Goal: Navigation & Orientation: Find specific page/section

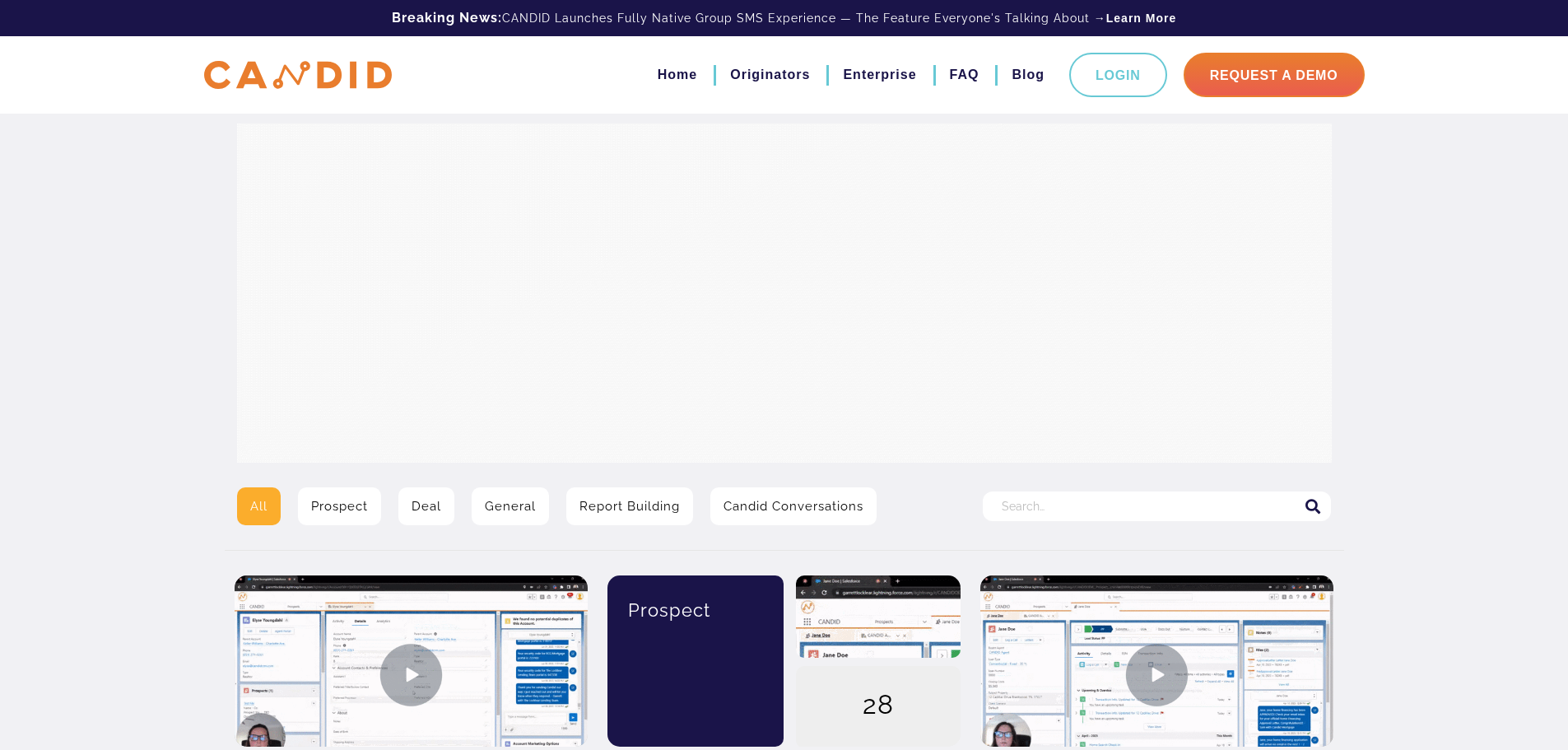
drag, startPoint x: 0, startPoint y: 0, endPoint x: 1468, endPoint y: 329, distance: 1504.4
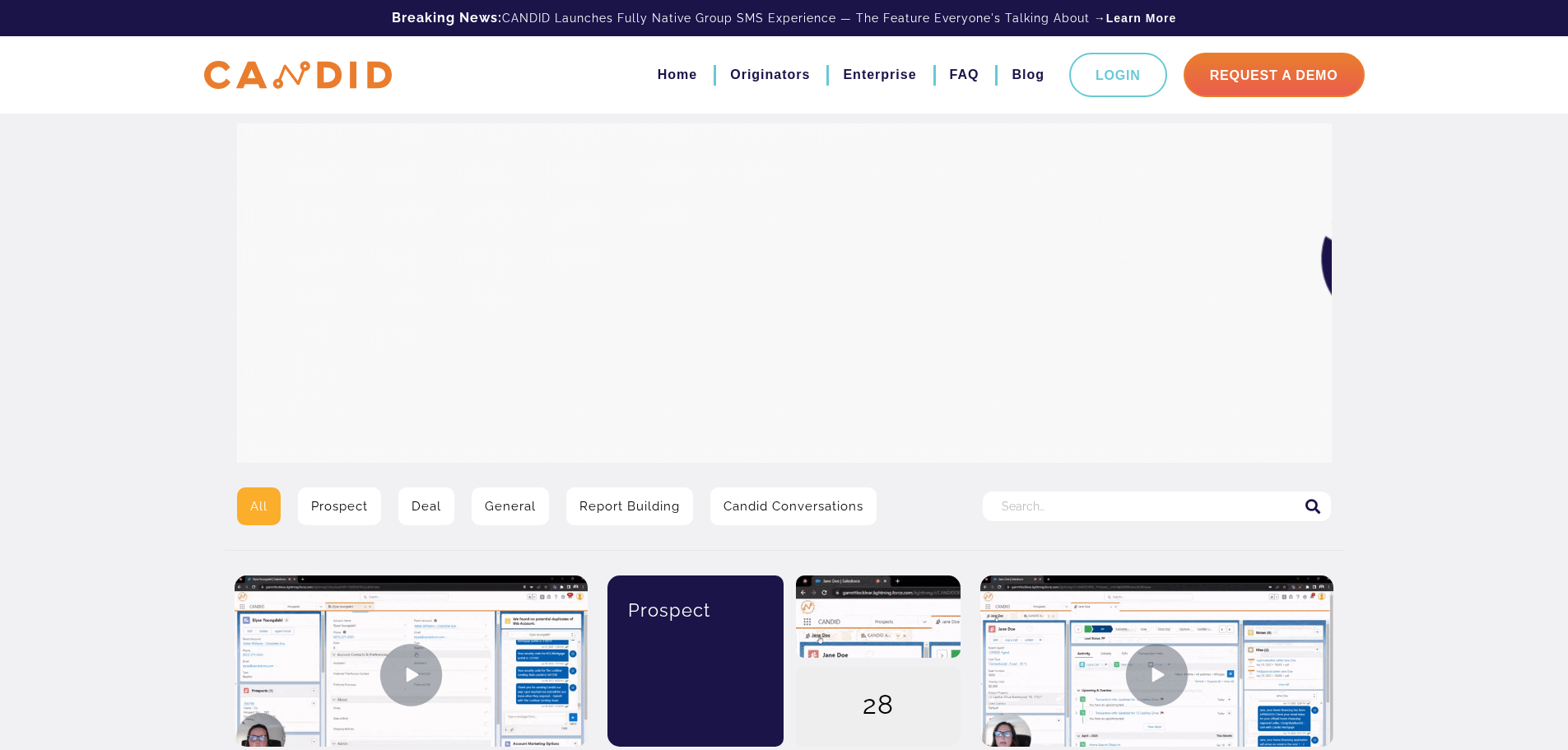
drag, startPoint x: 558, startPoint y: 0, endPoint x: 110, endPoint y: 247, distance: 511.6
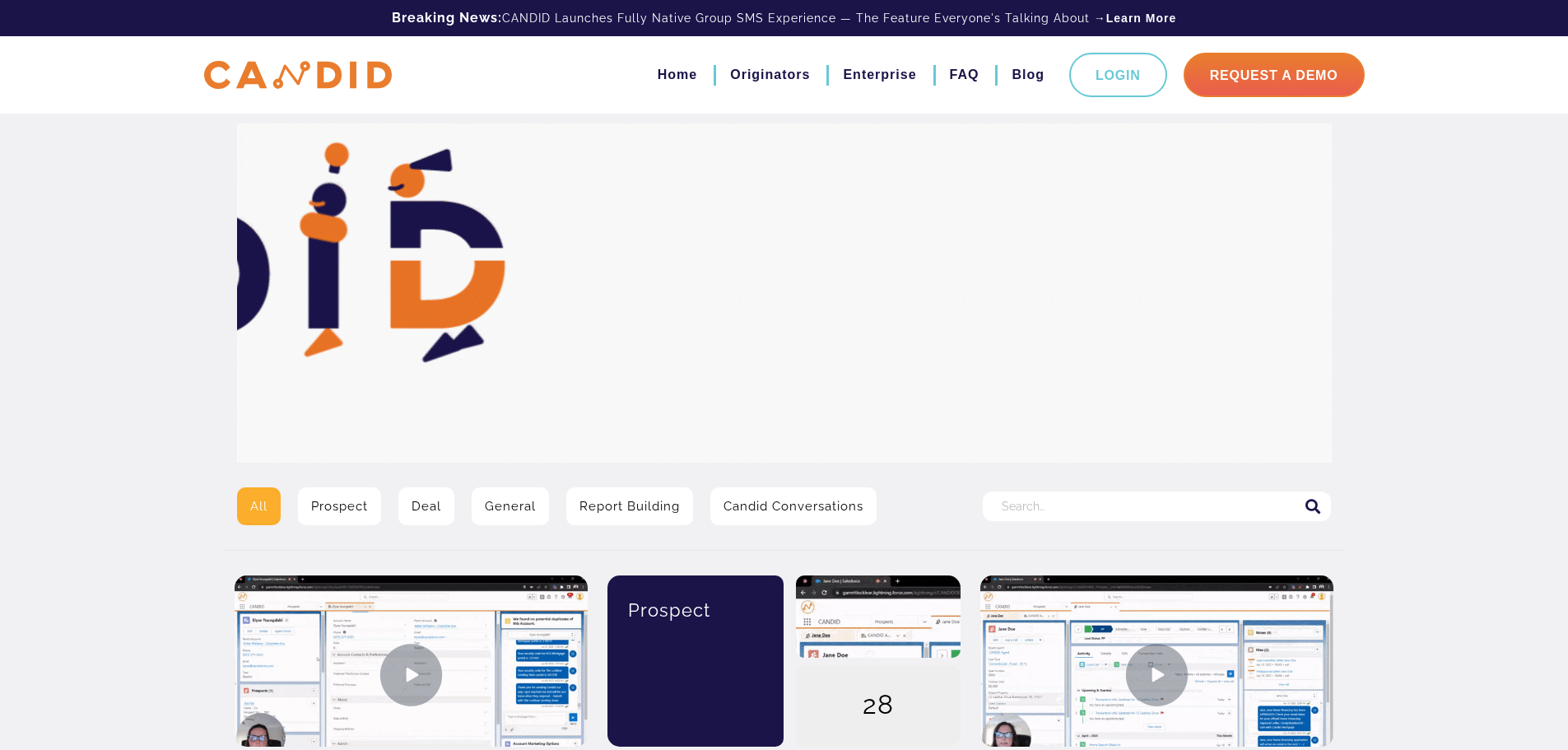
drag, startPoint x: 1577, startPoint y: 10, endPoint x: 1426, endPoint y: 336, distance: 359.3
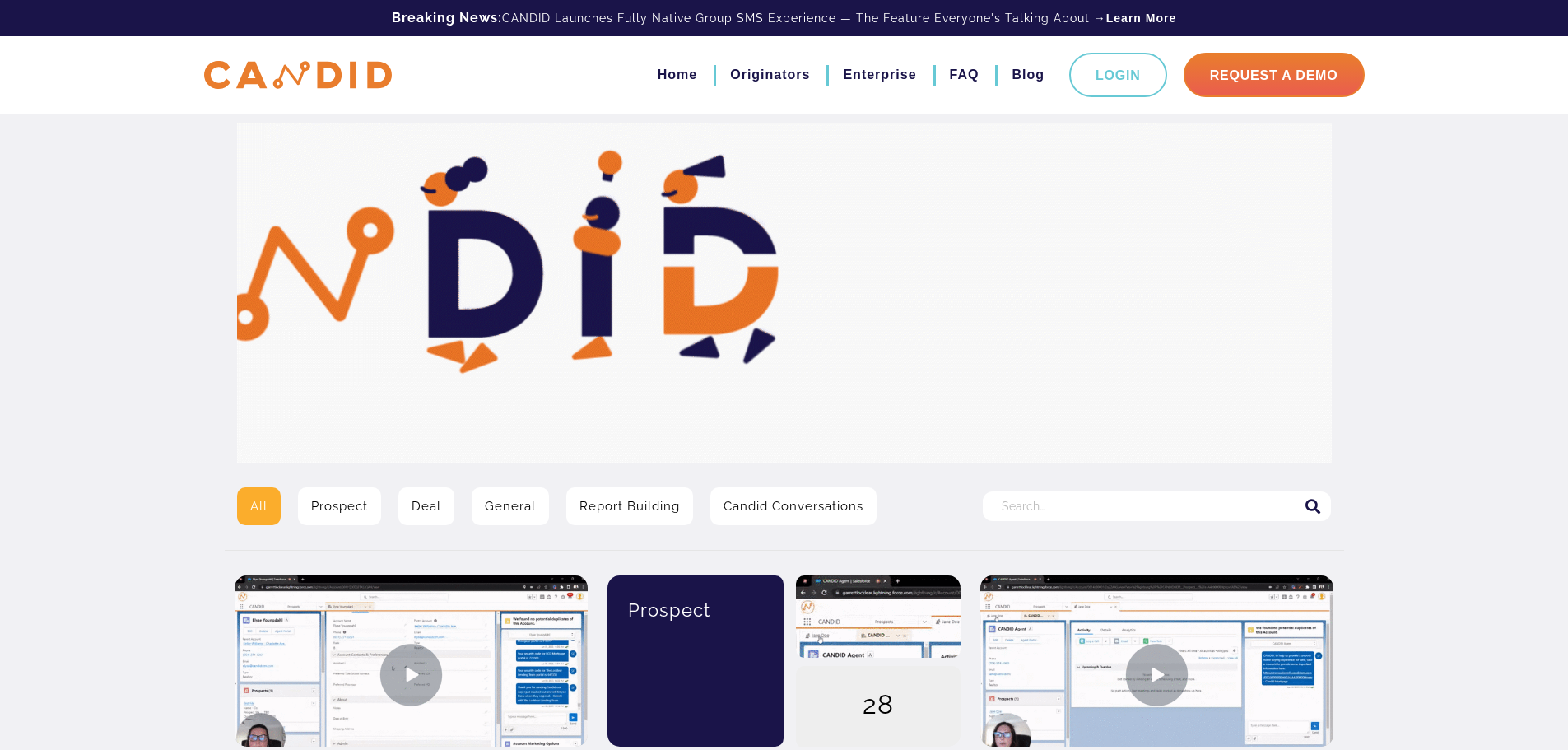
drag, startPoint x: 1342, startPoint y: 4, endPoint x: 1410, endPoint y: 272, distance: 276.5
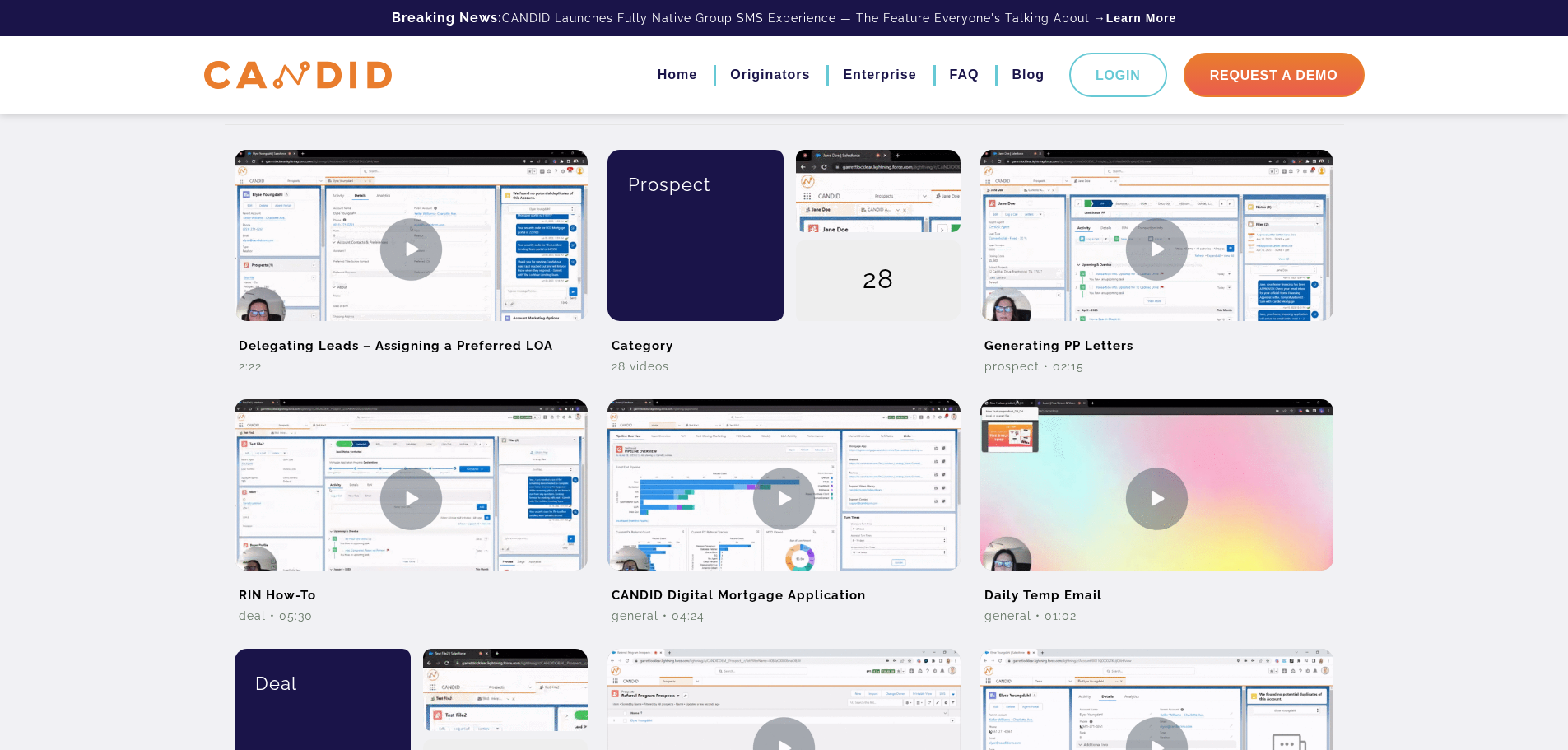
scroll to position [427, 0]
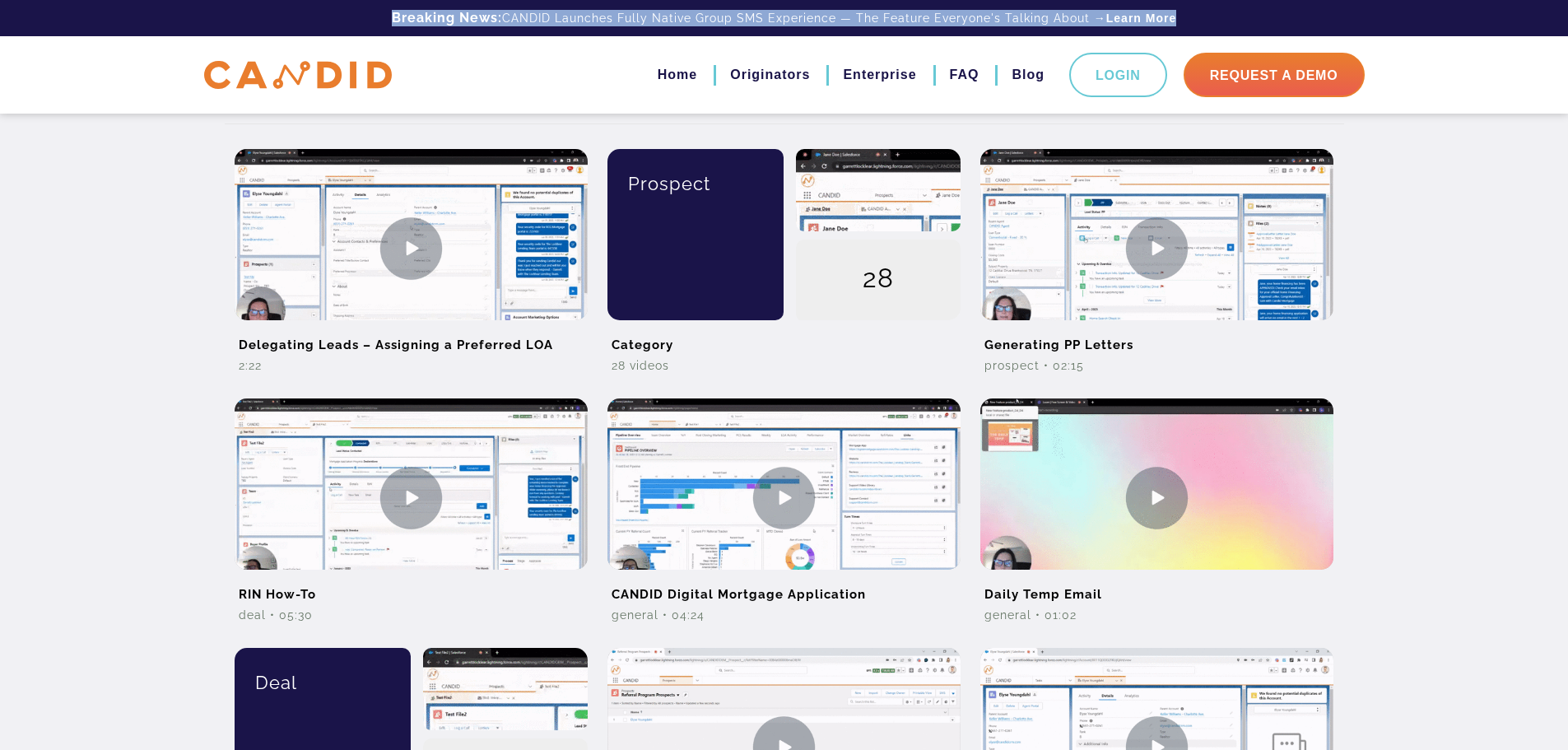
drag, startPoint x: 376, startPoint y: 1, endPoint x: 1227, endPoint y: 19, distance: 851.2
click at [1227, 19] on div "Breaking News: CANDID Launches Fully Native Group SMS Experience — The Feature …" at bounding box center [784, 18] width 1185 height 36
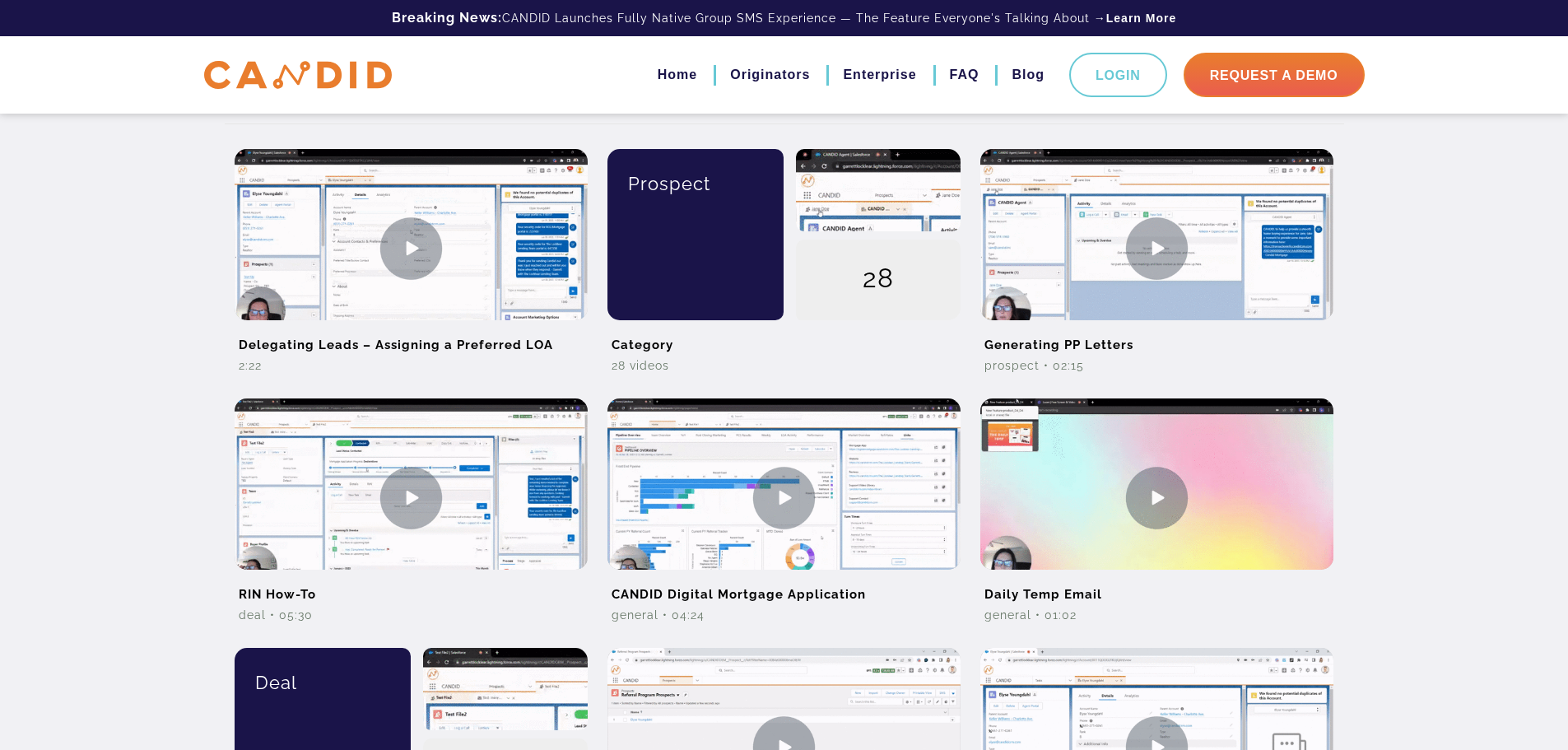
click at [1454, 470] on div "All Prospect Deal General Report Building Candid Conversations Search for: Dele…" at bounding box center [784, 525] width 1568 height 1905
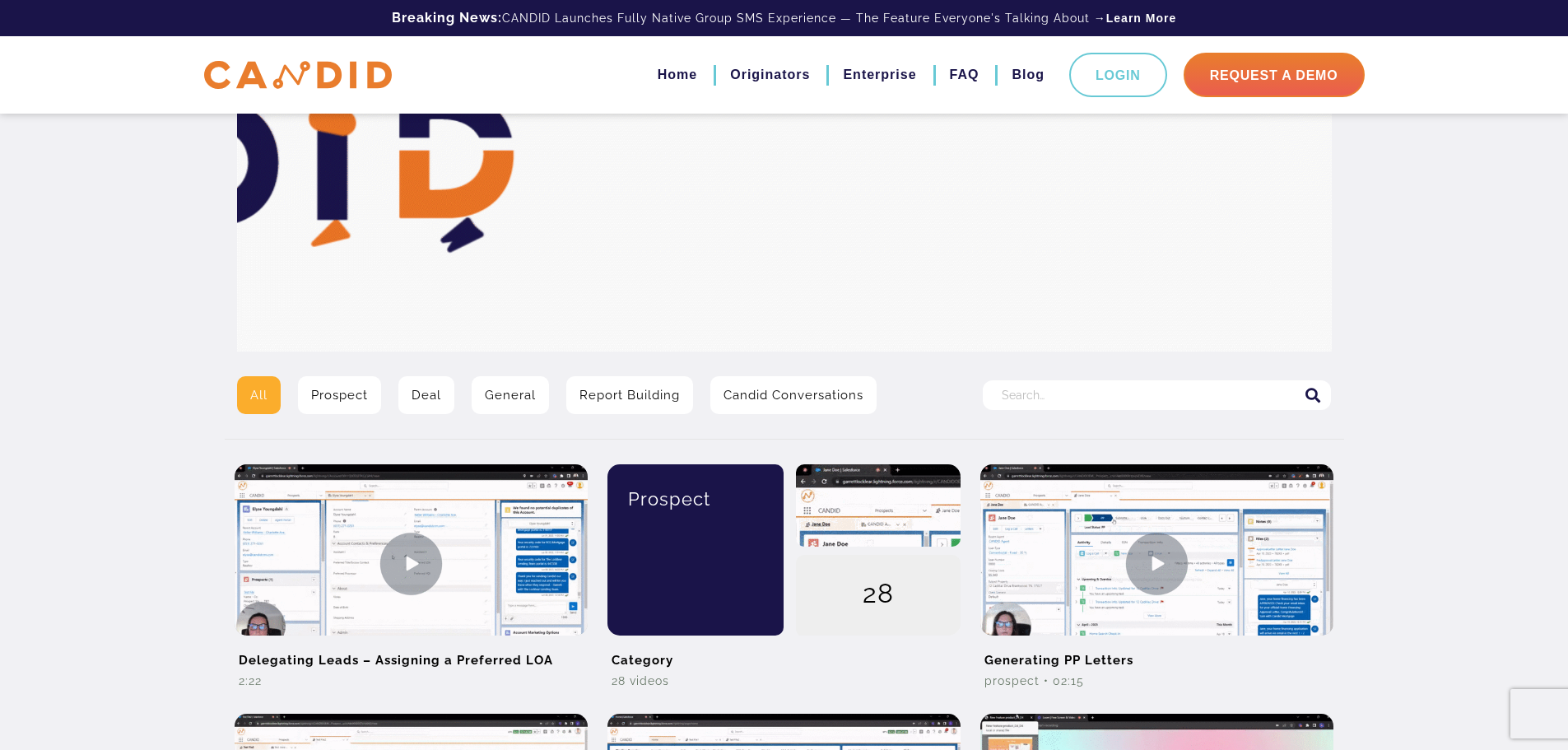
scroll to position [97, 0]
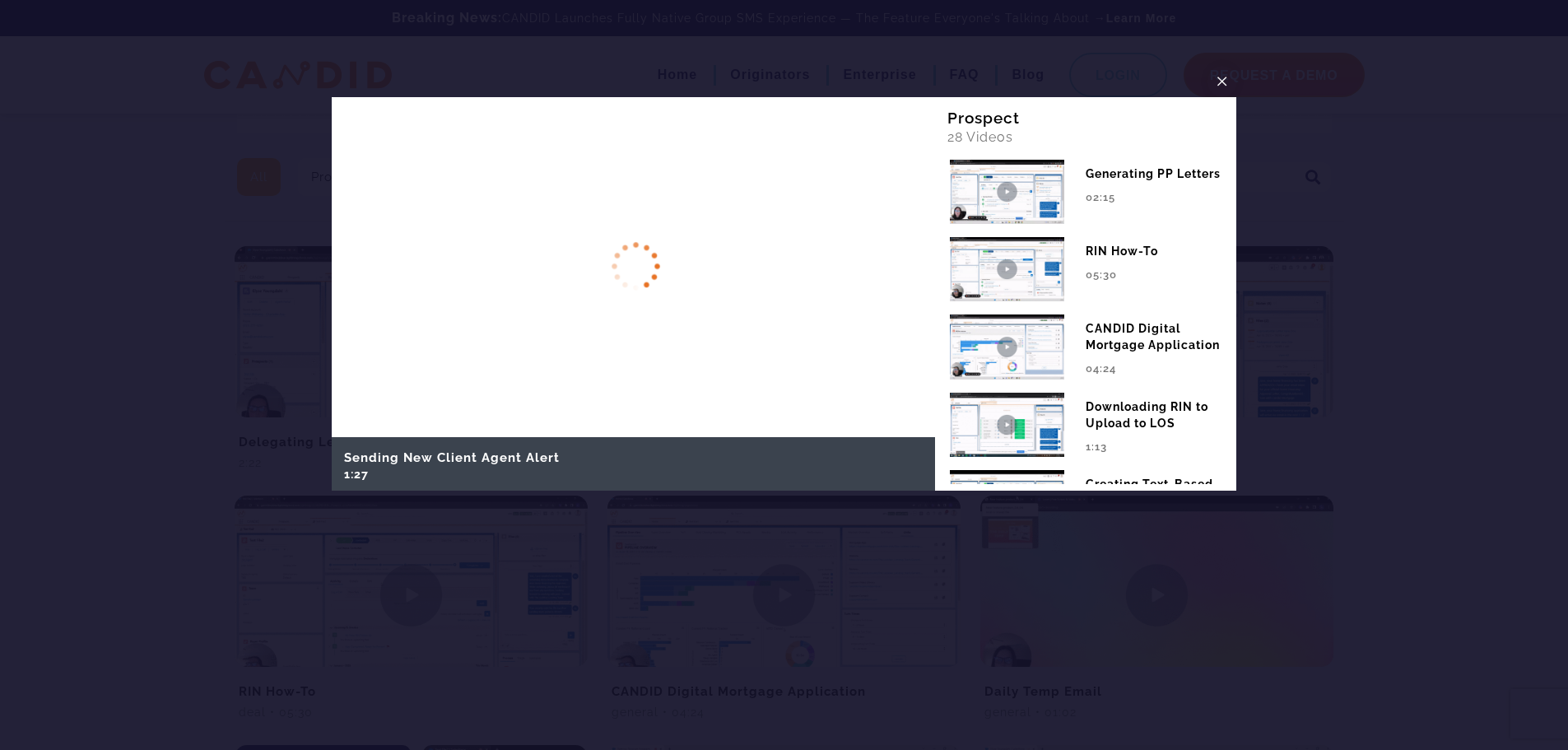
scroll to position [494, 0]
